Goal: Information Seeking & Learning: Find specific fact

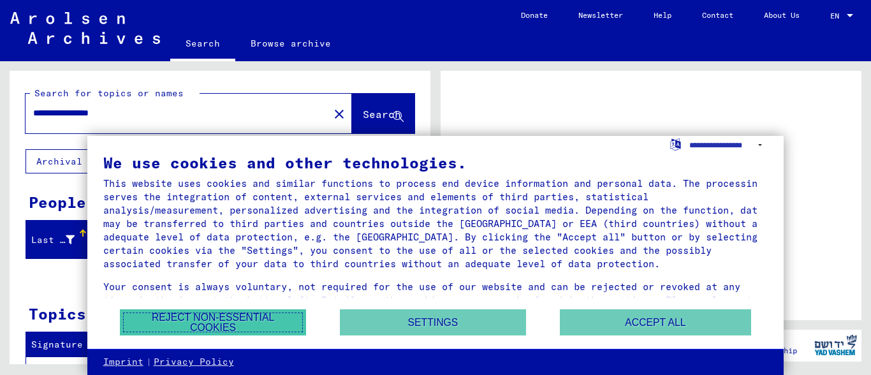
click at [253, 321] on button "Reject non-essential cookies" at bounding box center [213, 322] width 186 height 26
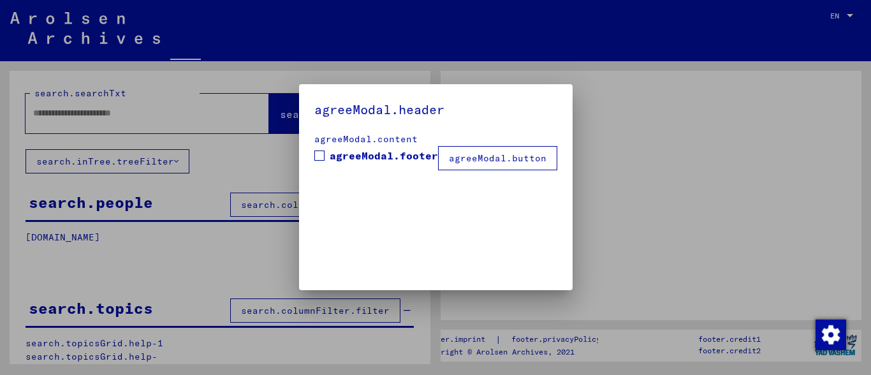
type input "**********"
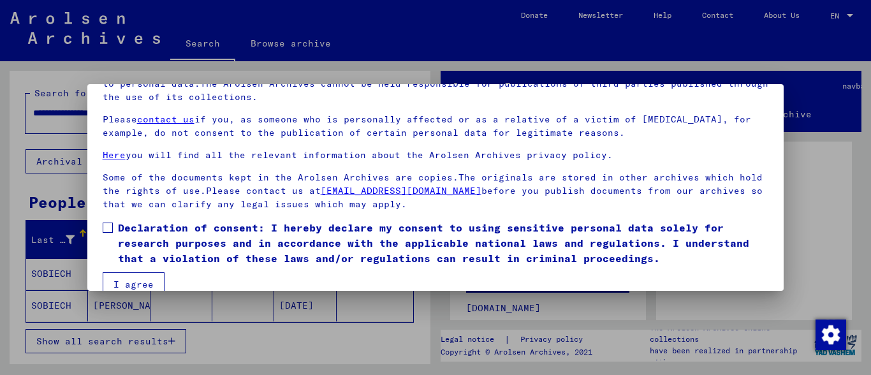
scroll to position [101, 0]
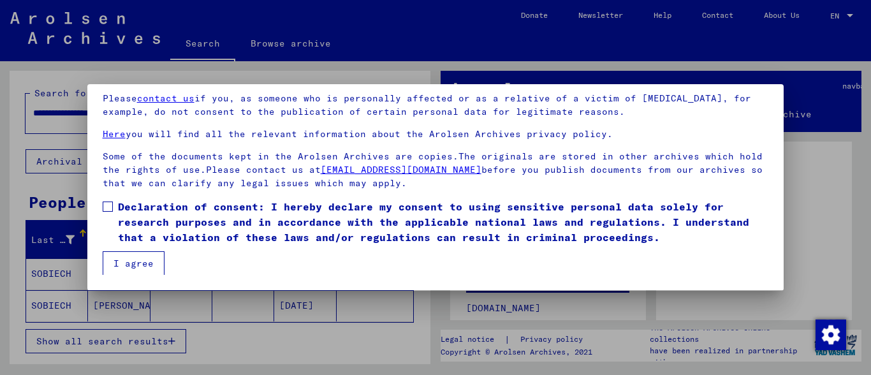
click at [134, 265] on button "I agree" at bounding box center [134, 263] width 62 height 24
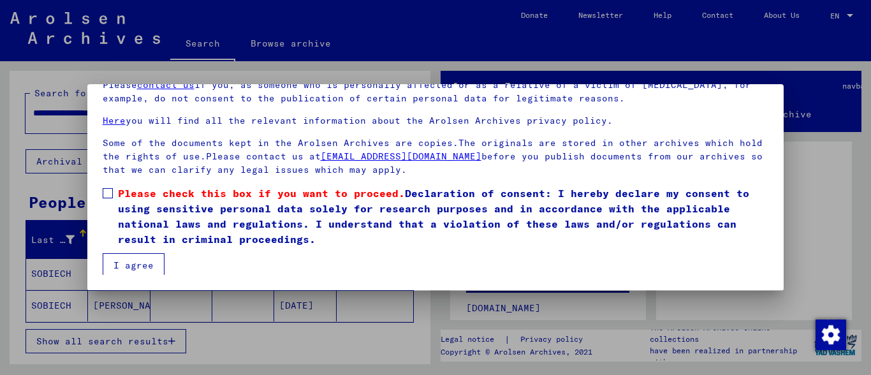
scroll to position [75, 0]
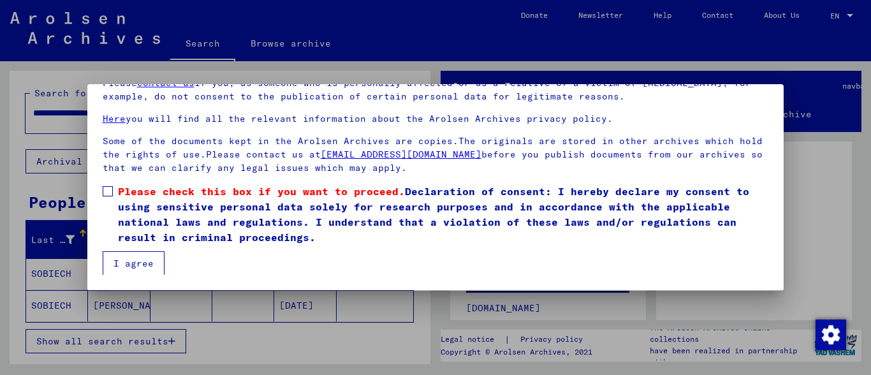
click at [111, 186] on label "Please check this box if you want to proceed. Declaration of consent: I hereby …" at bounding box center [436, 214] width 666 height 61
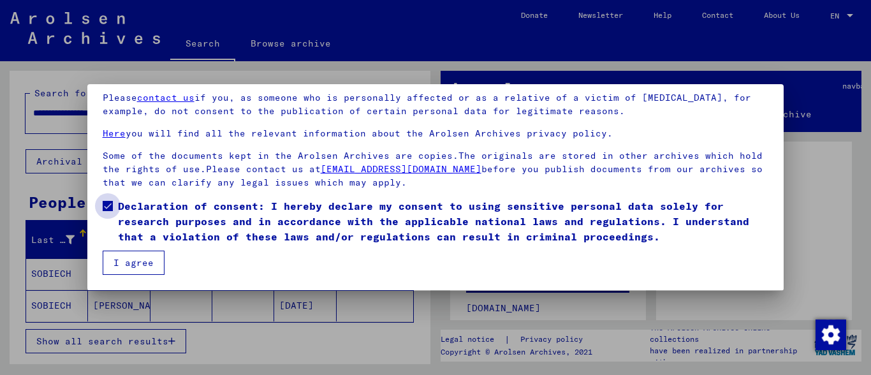
scroll to position [60, 0]
click at [136, 265] on button "I agree" at bounding box center [134, 263] width 62 height 24
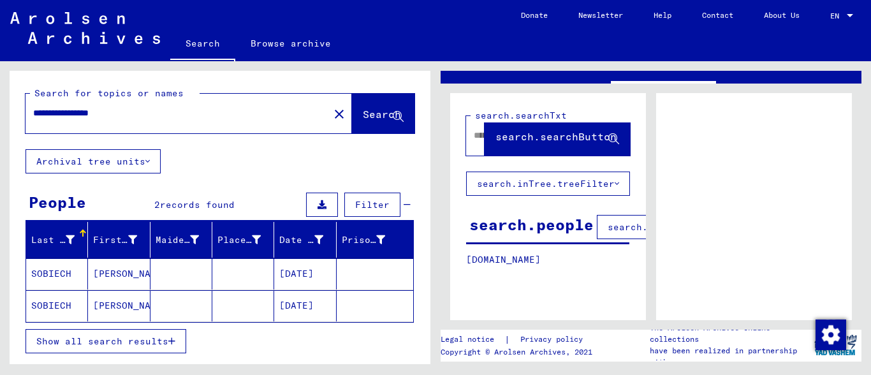
scroll to position [69, 0]
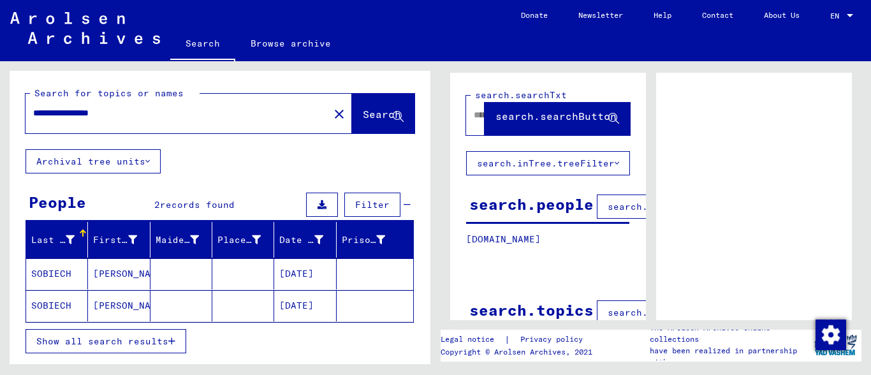
click at [106, 274] on mat-cell "[PERSON_NAME]" at bounding box center [119, 273] width 62 height 31
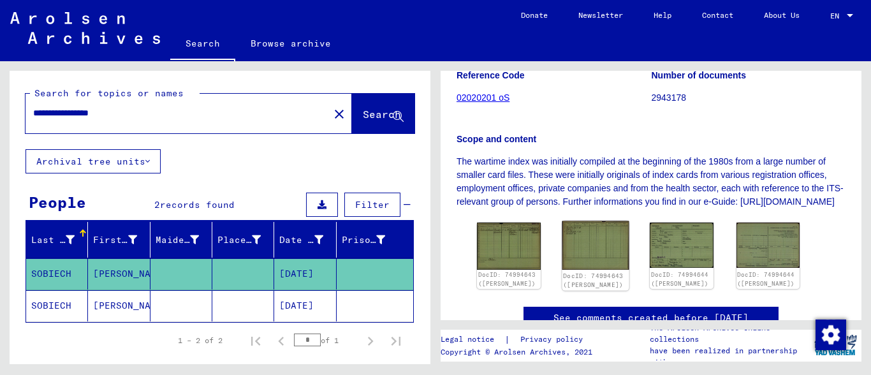
scroll to position [207, 0]
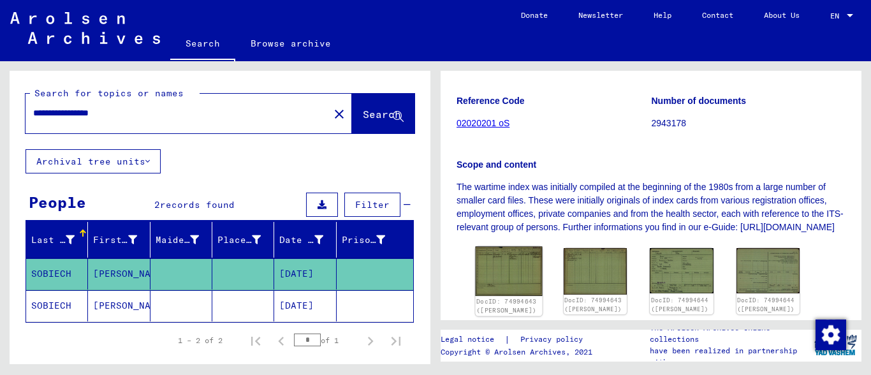
click at [506, 279] on img at bounding box center [509, 271] width 66 height 49
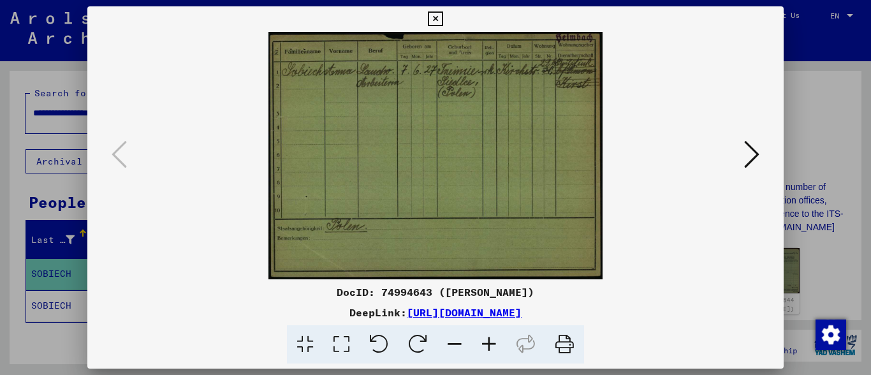
click at [492, 346] on icon at bounding box center [489, 344] width 34 height 39
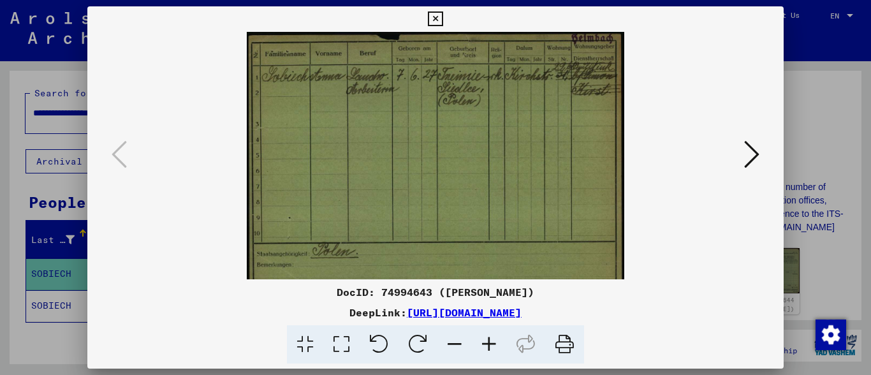
click at [492, 346] on icon at bounding box center [489, 344] width 34 height 39
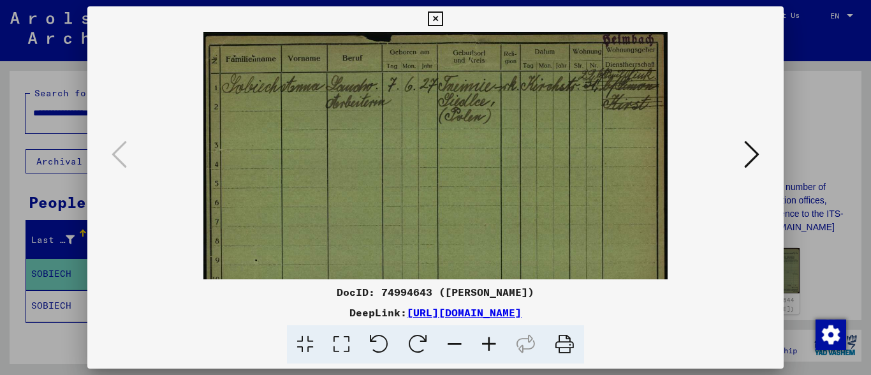
click at [492, 346] on icon at bounding box center [489, 344] width 34 height 39
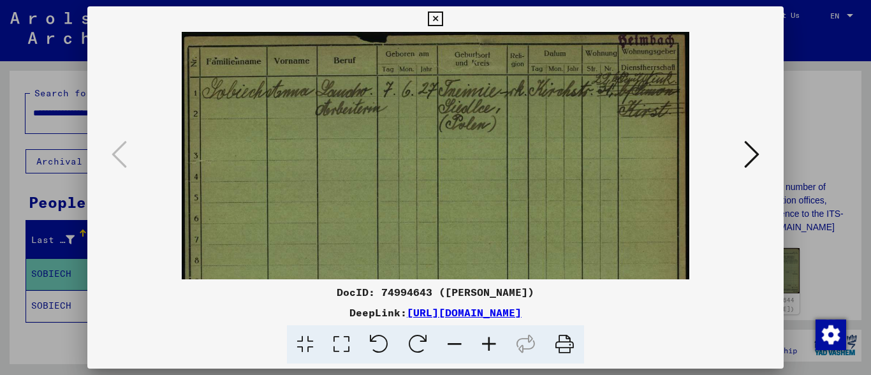
click at [492, 346] on icon at bounding box center [489, 344] width 34 height 39
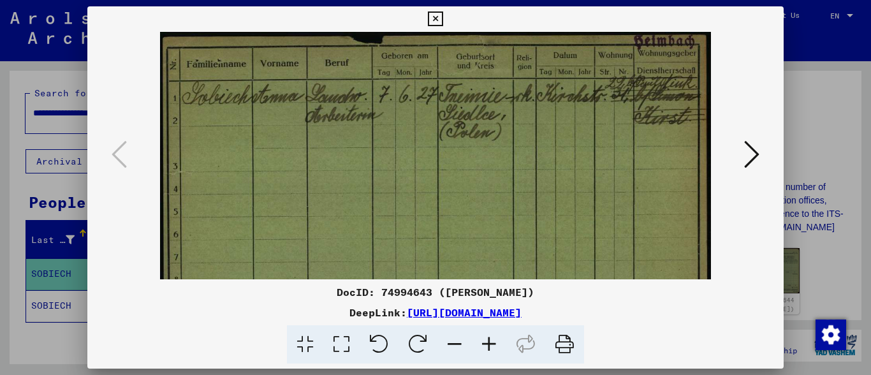
click at [492, 346] on icon at bounding box center [489, 344] width 34 height 39
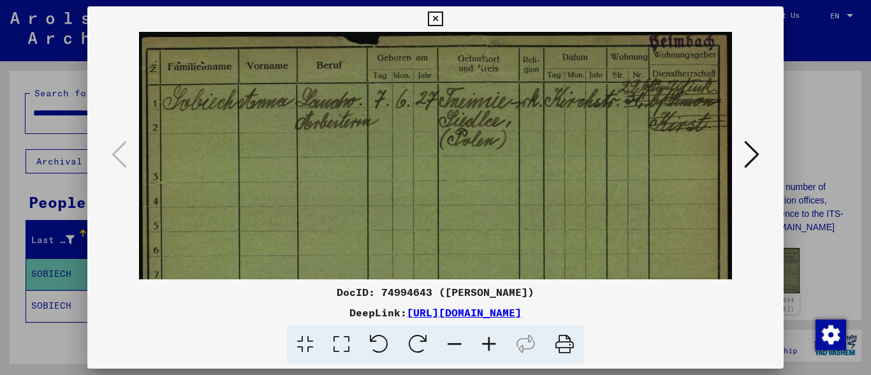
click at [492, 346] on icon at bounding box center [489, 344] width 34 height 39
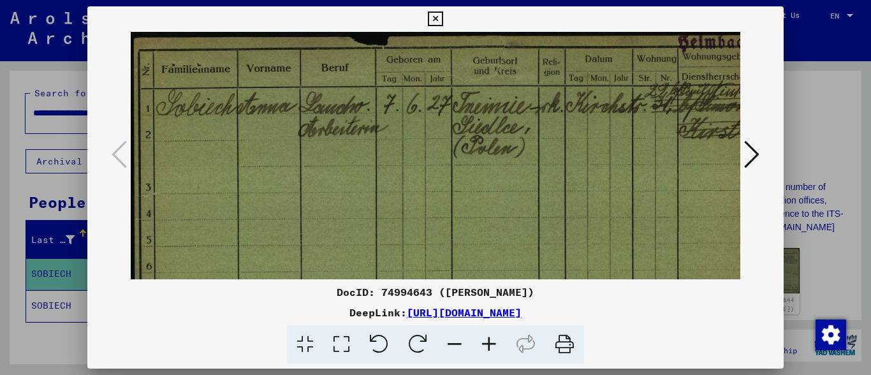
click at [492, 346] on icon at bounding box center [489, 344] width 34 height 39
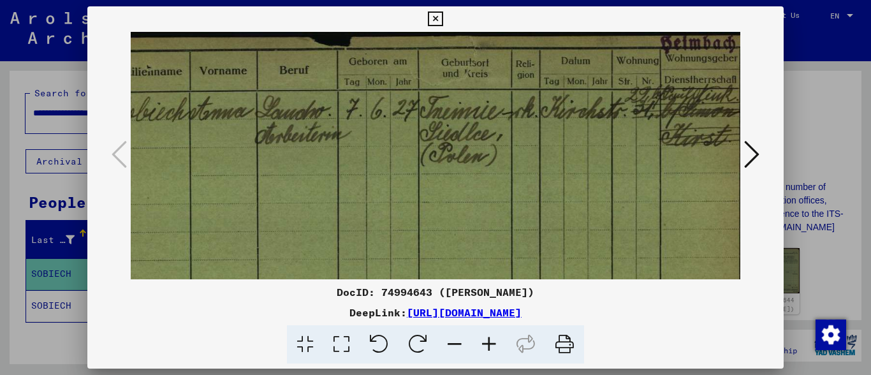
scroll to position [0, 59]
drag, startPoint x: 651, startPoint y: 190, endPoint x: 596, endPoint y: 192, distance: 55.5
click at [596, 192] on img at bounding box center [412, 283] width 680 height 502
click at [756, 149] on icon at bounding box center [751, 154] width 15 height 31
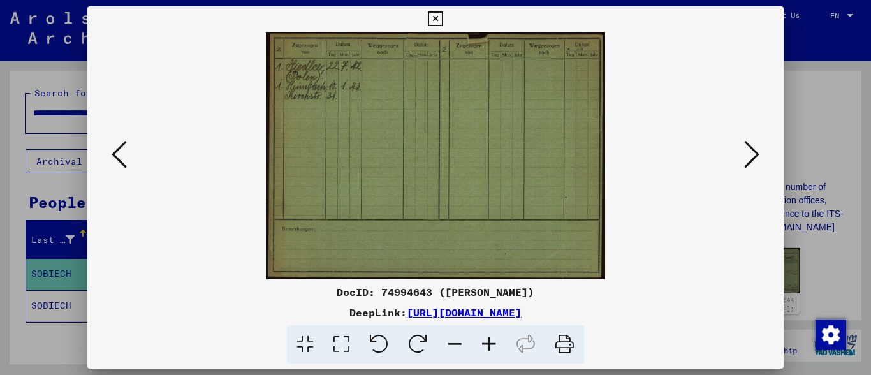
scroll to position [0, 0]
click at [756, 156] on icon at bounding box center [751, 154] width 15 height 31
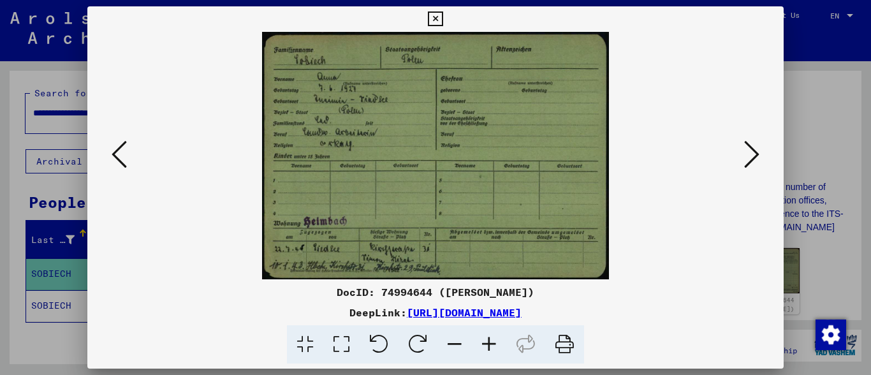
click at [487, 340] on icon at bounding box center [489, 344] width 34 height 39
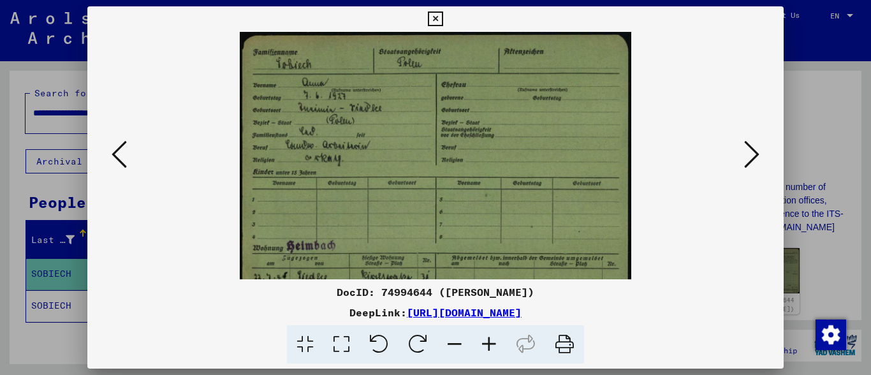
click at [487, 340] on icon at bounding box center [489, 344] width 34 height 39
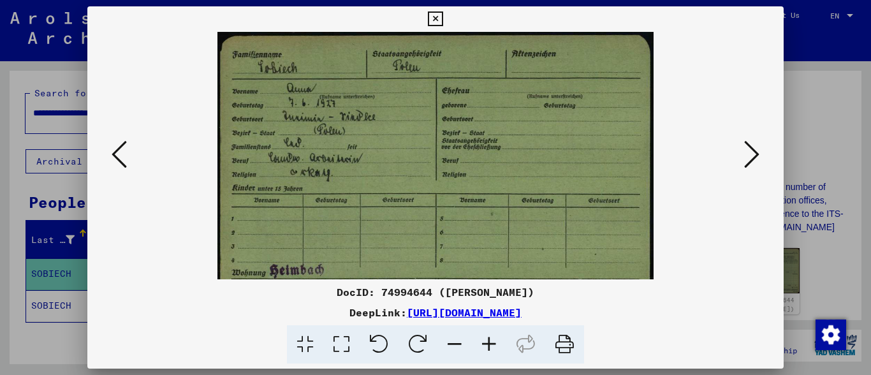
click at [487, 340] on icon at bounding box center [489, 344] width 34 height 39
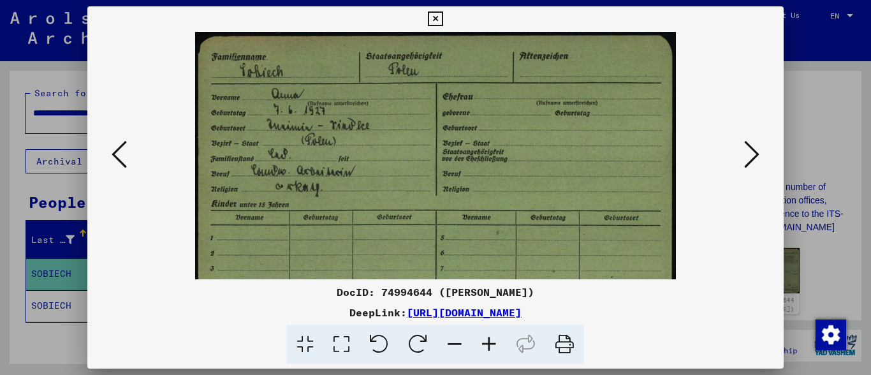
click at [487, 340] on icon at bounding box center [489, 344] width 34 height 39
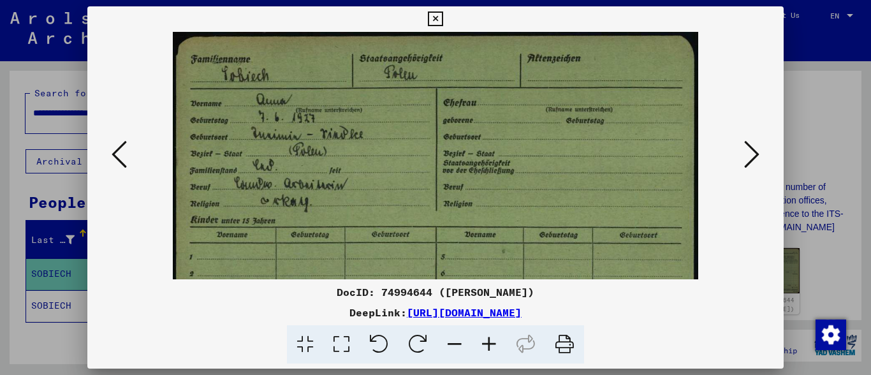
click at [487, 340] on icon at bounding box center [489, 344] width 34 height 39
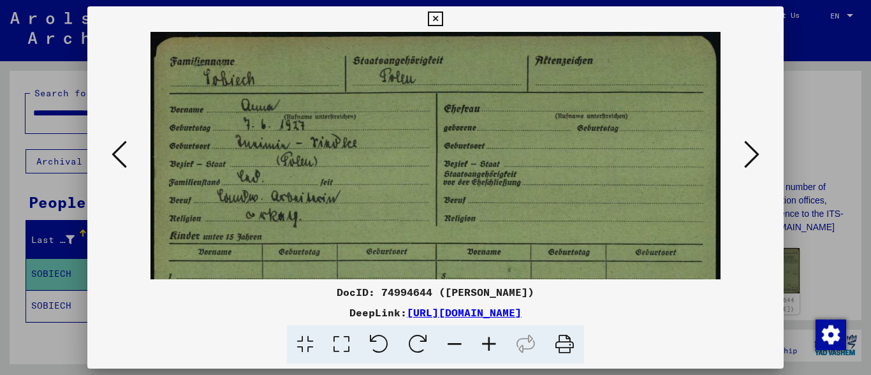
click at [757, 156] on icon at bounding box center [751, 154] width 15 height 31
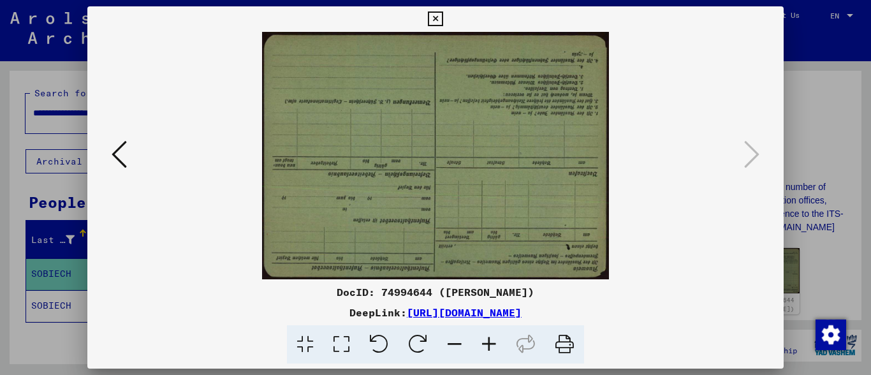
click at [442, 17] on icon at bounding box center [435, 18] width 15 height 15
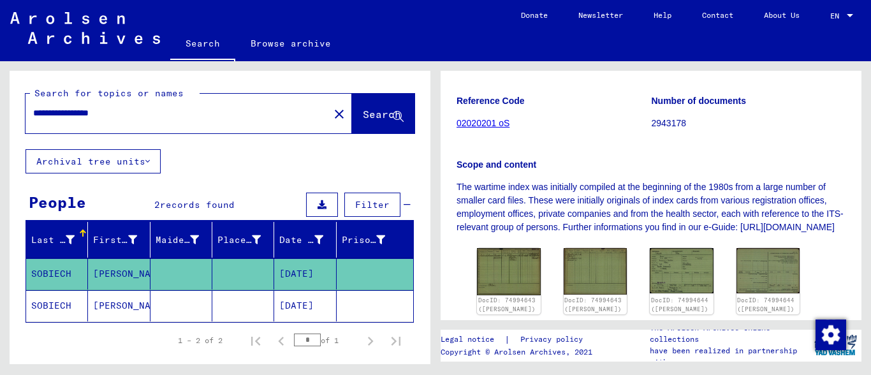
click at [57, 305] on icon at bounding box center [53, 323] width 32 height 51
click at [96, 304] on mat-cell "[PERSON_NAME]" at bounding box center [119, 305] width 62 height 31
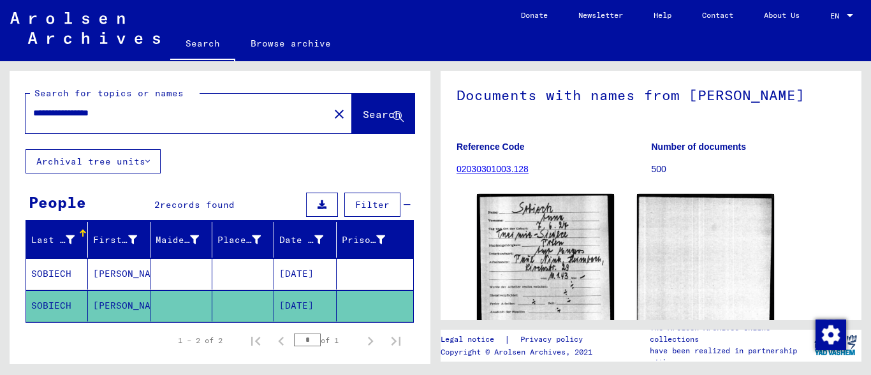
scroll to position [138, 0]
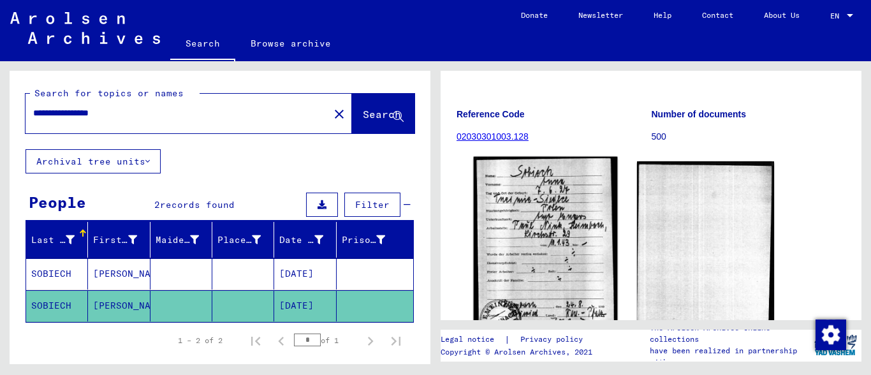
click at [549, 220] on img at bounding box center [546, 247] width 144 height 180
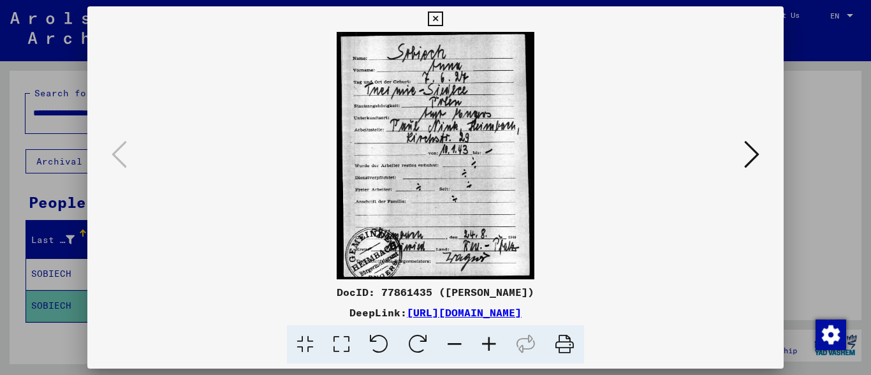
click at [490, 342] on icon at bounding box center [489, 344] width 34 height 39
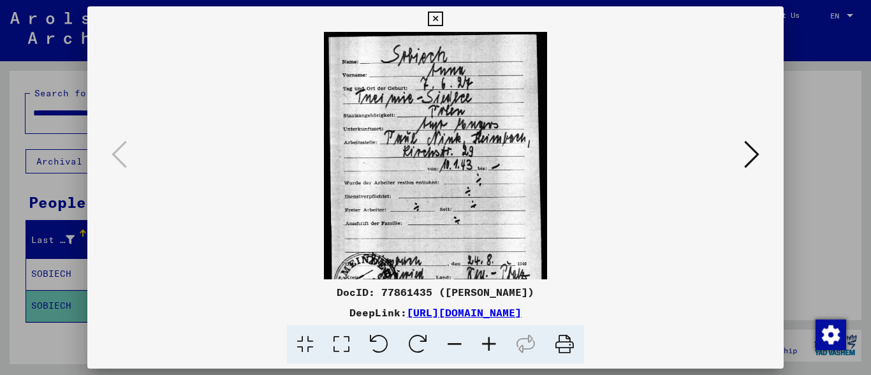
click at [490, 342] on icon at bounding box center [489, 344] width 34 height 39
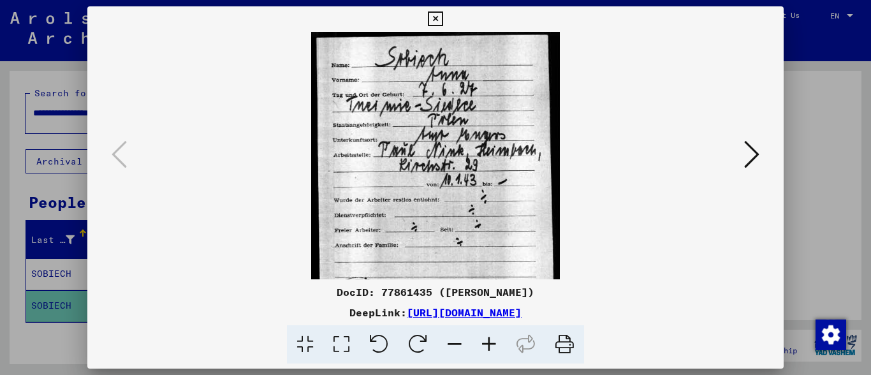
click at [490, 342] on icon at bounding box center [489, 344] width 34 height 39
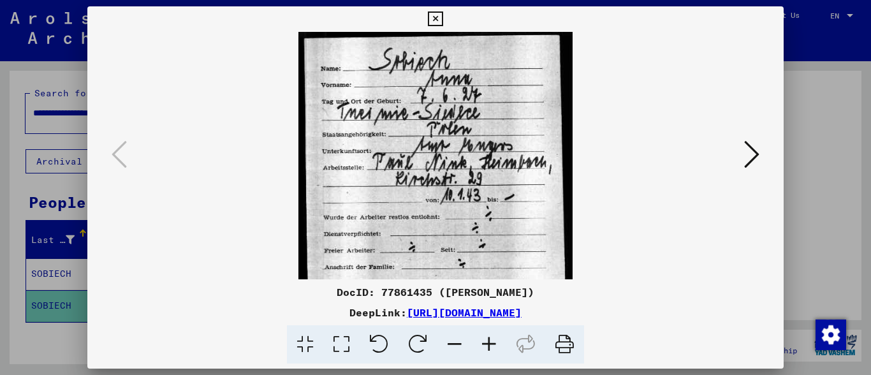
click at [490, 342] on icon at bounding box center [489, 344] width 34 height 39
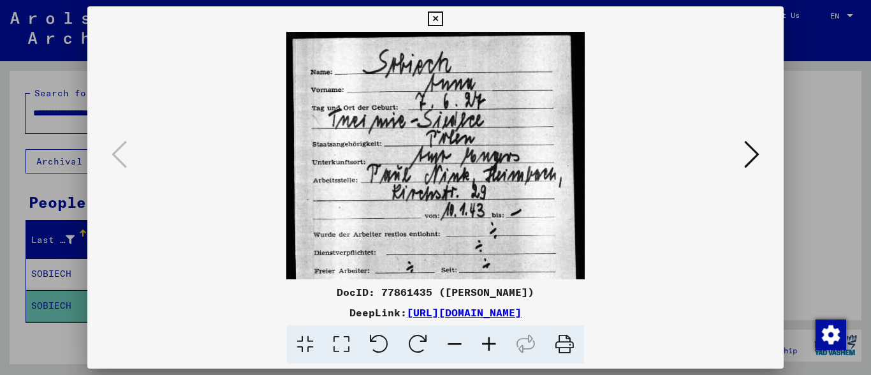
click at [490, 342] on icon at bounding box center [489, 344] width 34 height 39
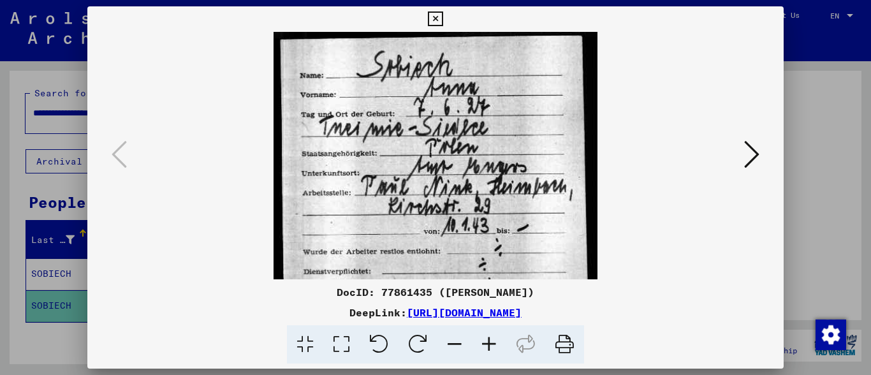
click at [490, 342] on icon at bounding box center [489, 344] width 34 height 39
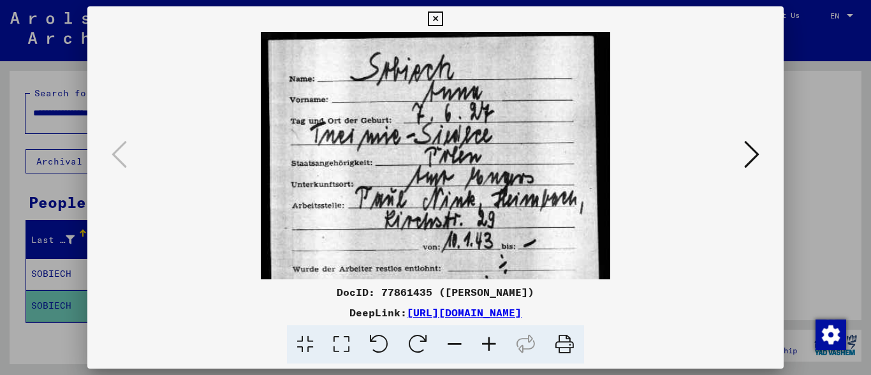
click at [756, 152] on icon at bounding box center [751, 154] width 15 height 31
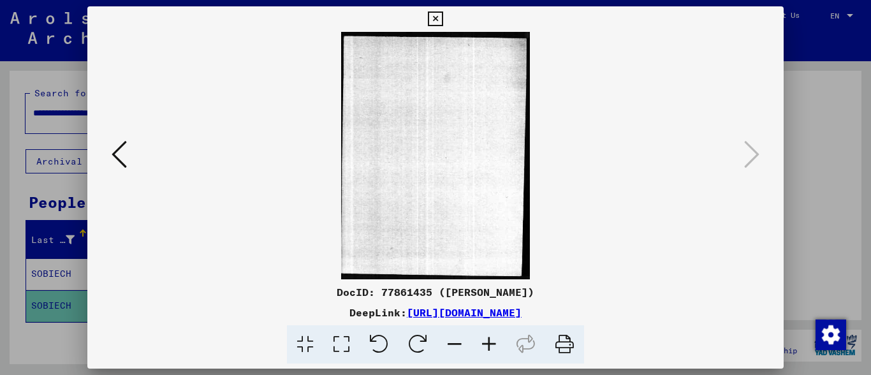
click at [442, 18] on icon at bounding box center [435, 18] width 15 height 15
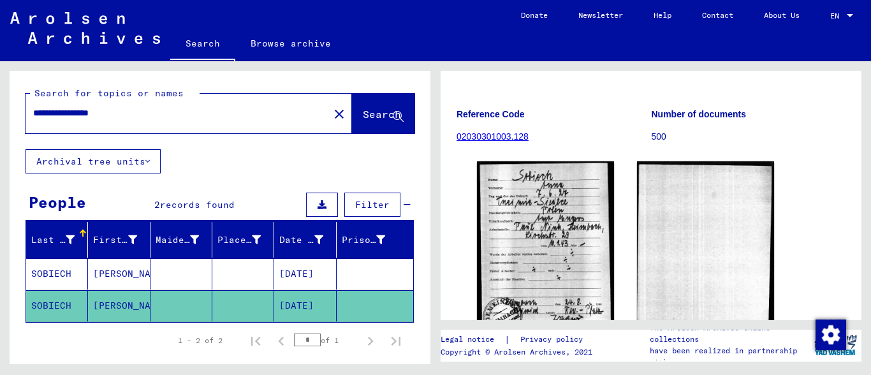
click at [108, 272] on mat-cell "[PERSON_NAME]" at bounding box center [119, 273] width 62 height 31
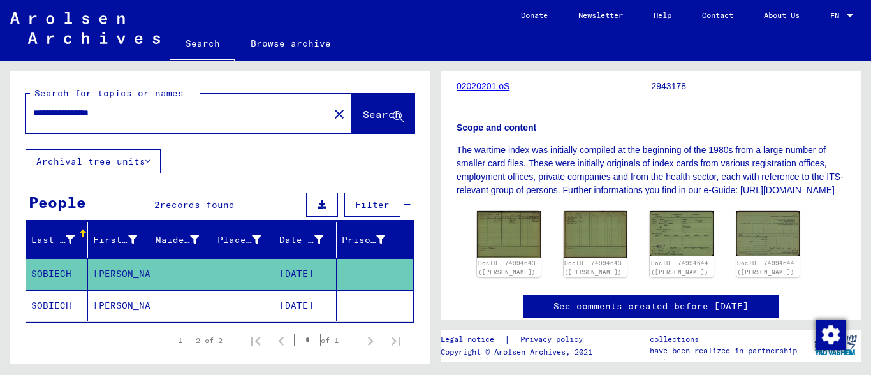
scroll to position [275, 0]
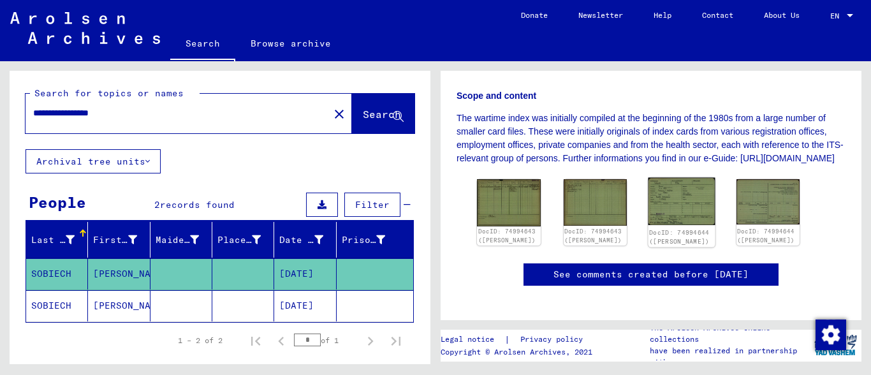
click at [671, 216] on img at bounding box center [681, 202] width 66 height 48
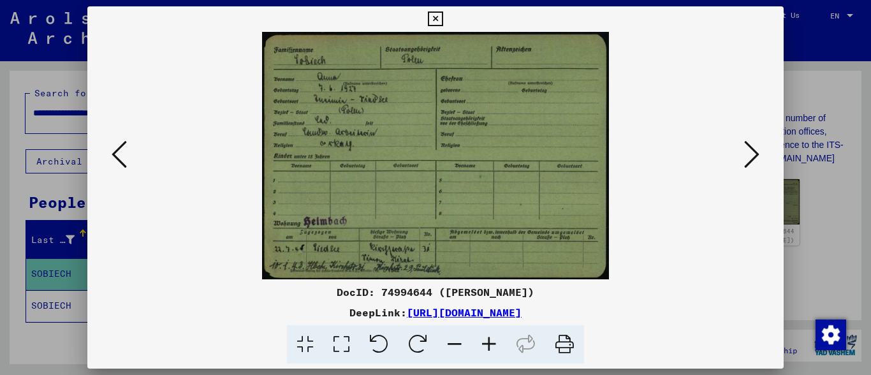
click at [492, 345] on icon at bounding box center [489, 344] width 34 height 39
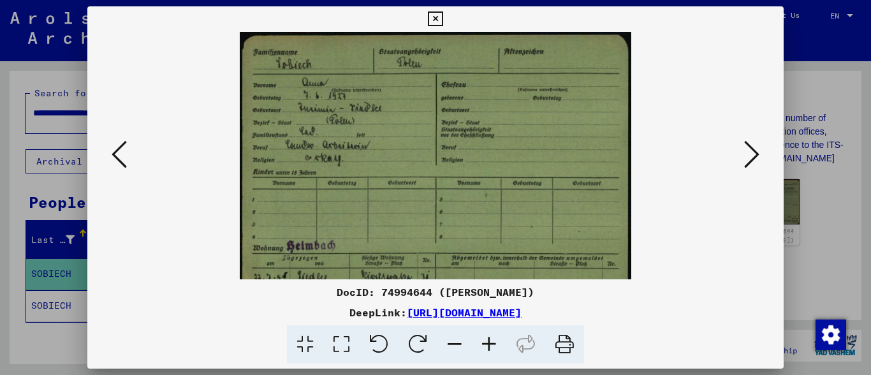
click at [494, 343] on icon at bounding box center [489, 344] width 34 height 39
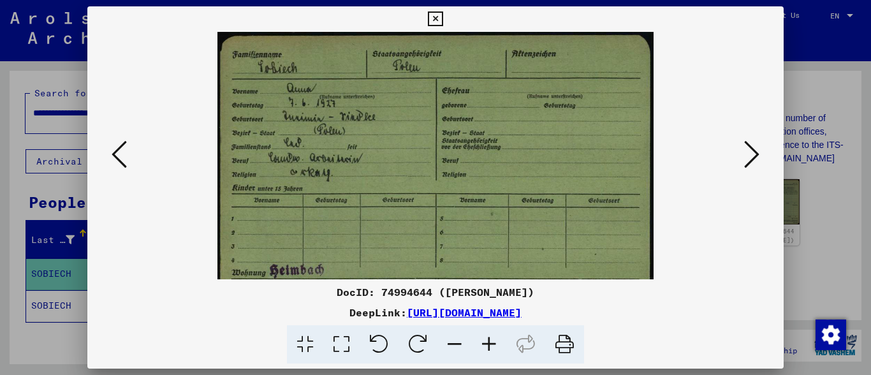
click at [495, 341] on icon at bounding box center [489, 344] width 34 height 39
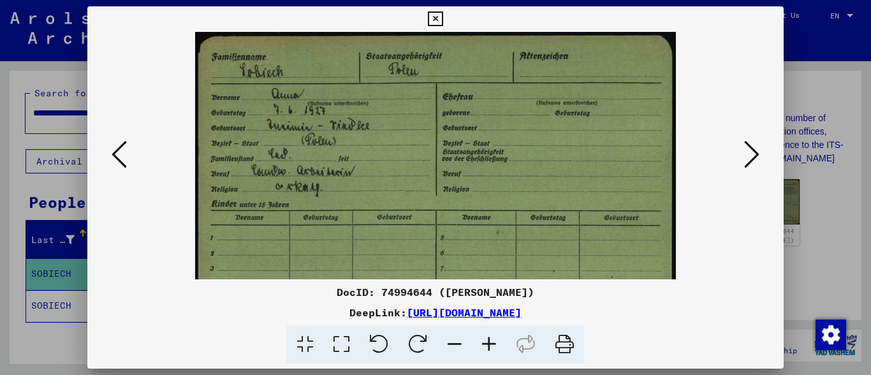
click at [495, 341] on icon at bounding box center [489, 344] width 34 height 39
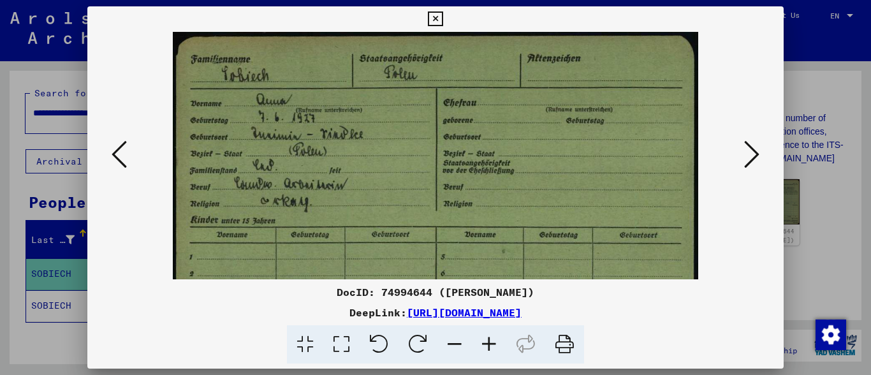
click at [495, 341] on icon at bounding box center [489, 344] width 34 height 39
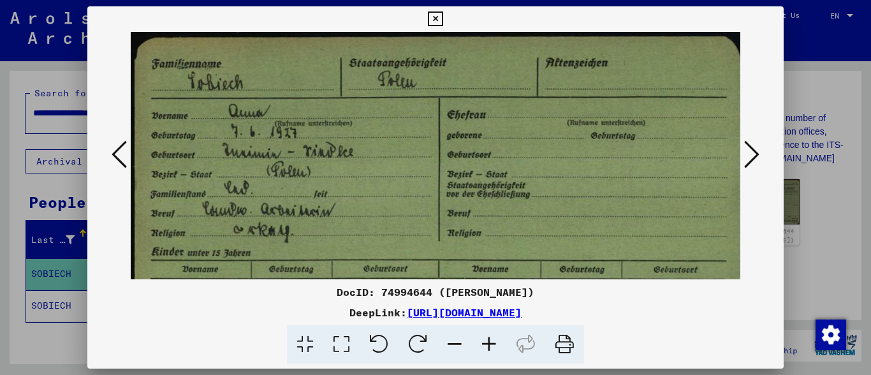
click at [495, 341] on icon at bounding box center [489, 344] width 34 height 39
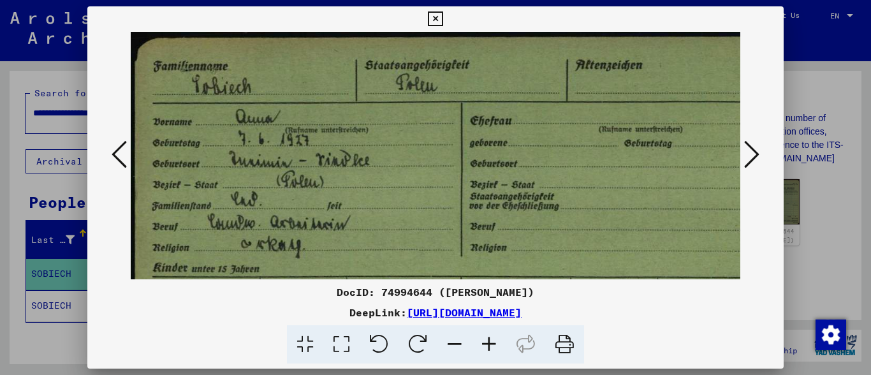
click at [495, 341] on icon at bounding box center [489, 344] width 34 height 39
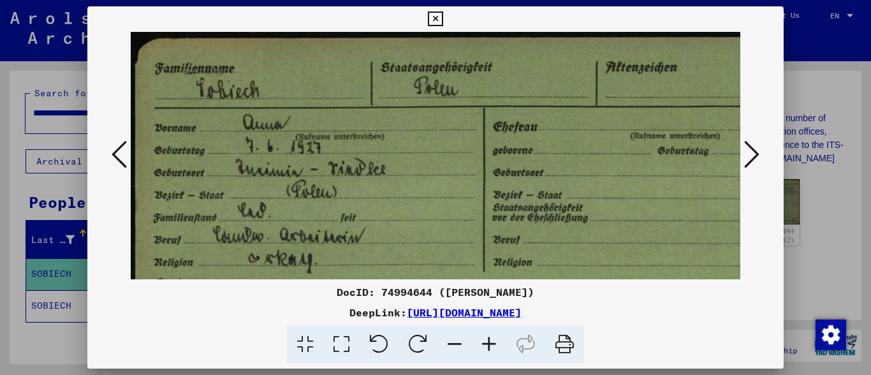
click at [495, 341] on icon at bounding box center [489, 344] width 34 height 39
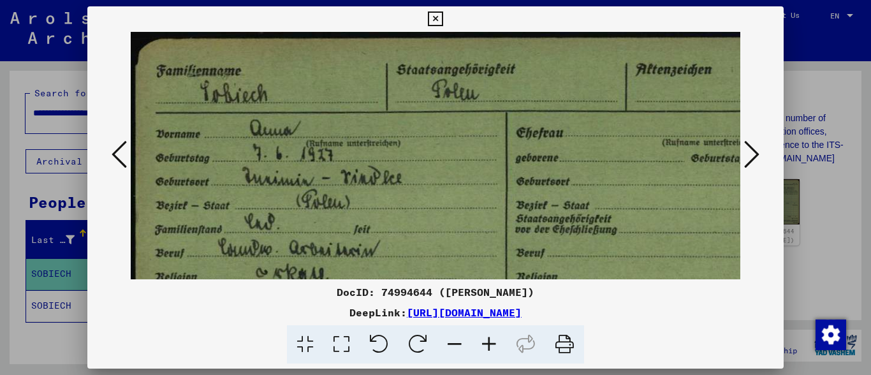
click at [495, 341] on icon at bounding box center [489, 344] width 34 height 39
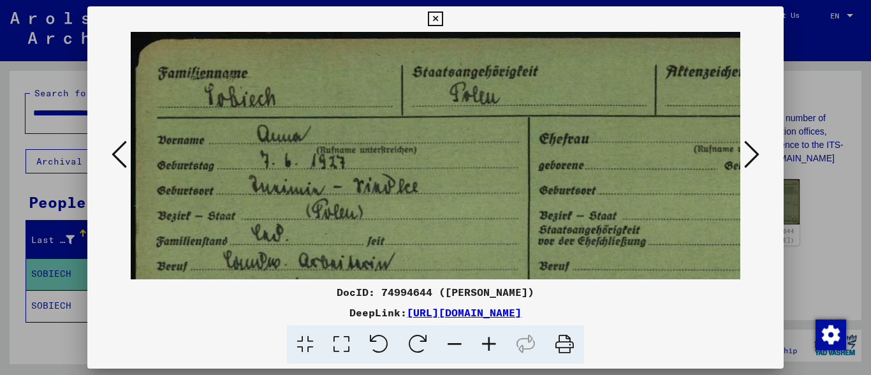
click at [495, 341] on icon at bounding box center [489, 344] width 34 height 39
